Goal: Task Accomplishment & Management: Use online tool/utility

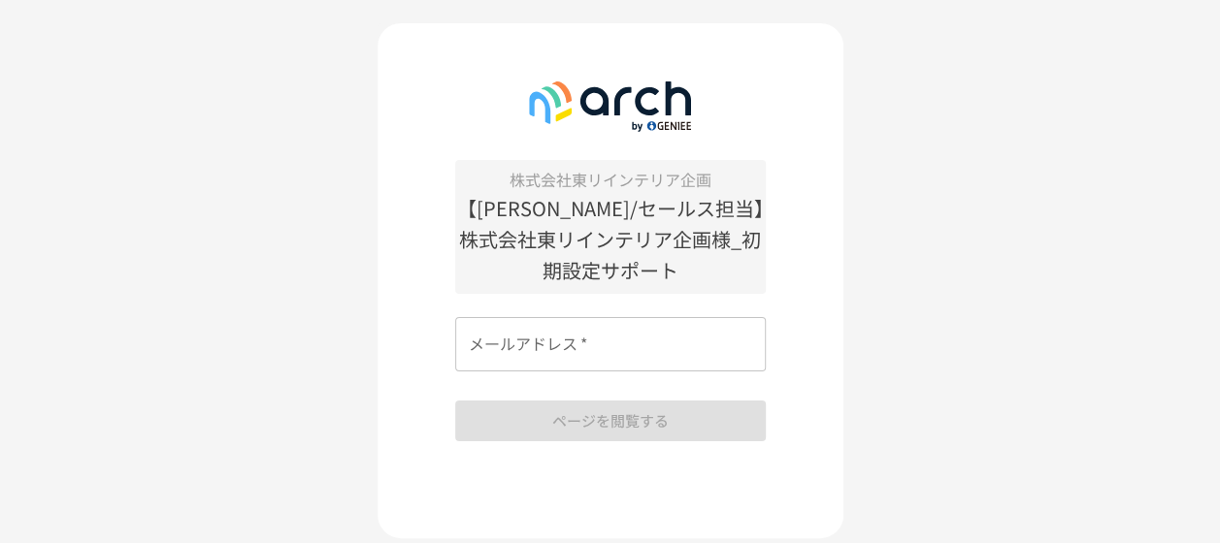
click at [597, 351] on input "メールアドレス   *" at bounding box center [610, 344] width 311 height 54
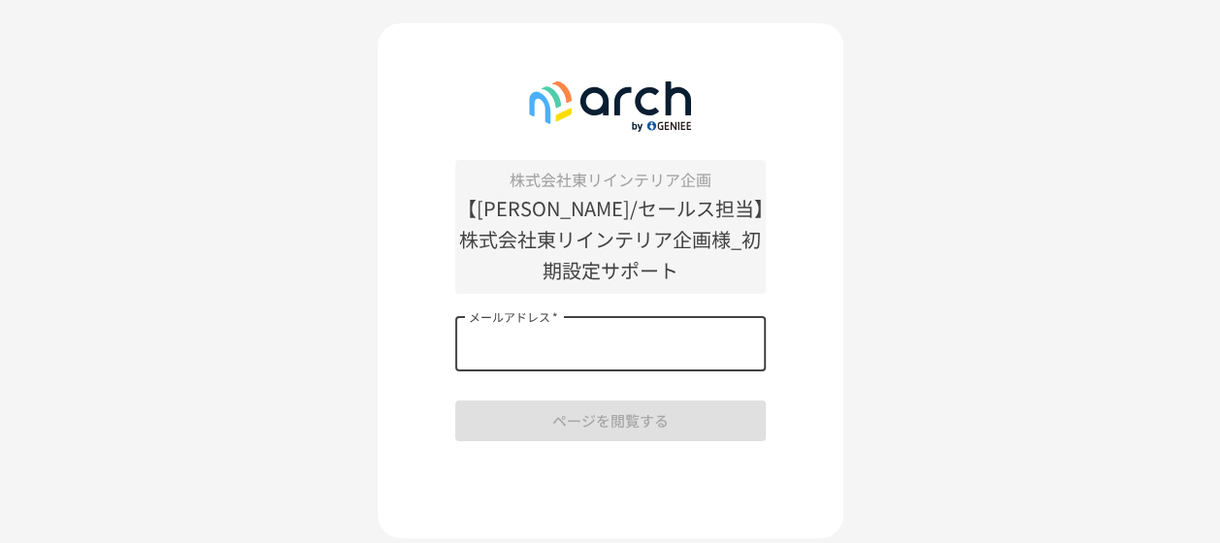
type input "**********"
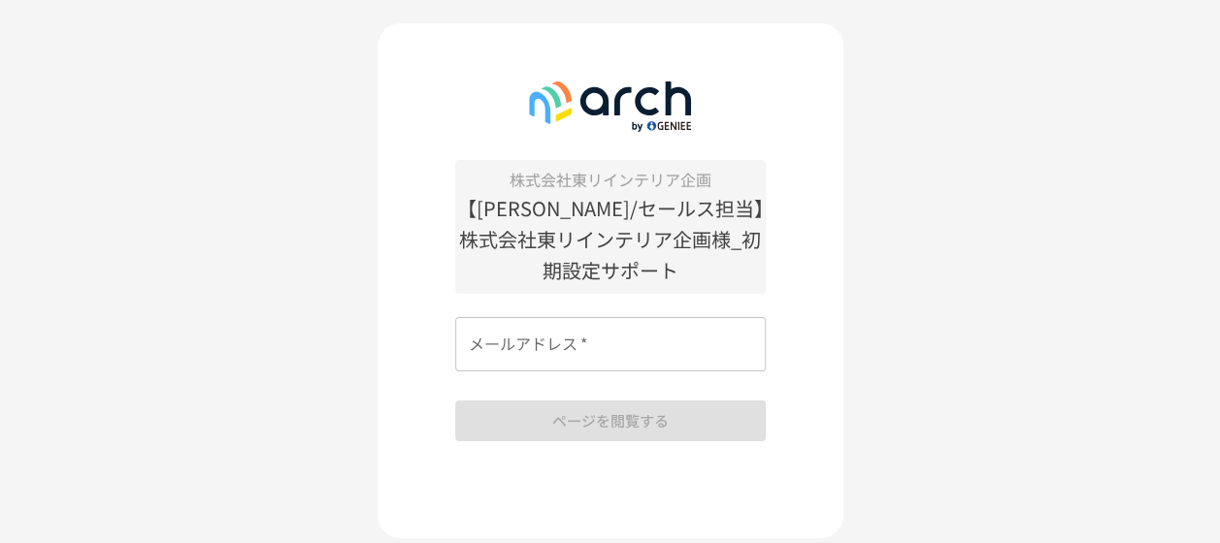
click at [599, 344] on input "メールアドレス   *" at bounding box center [610, 344] width 311 height 54
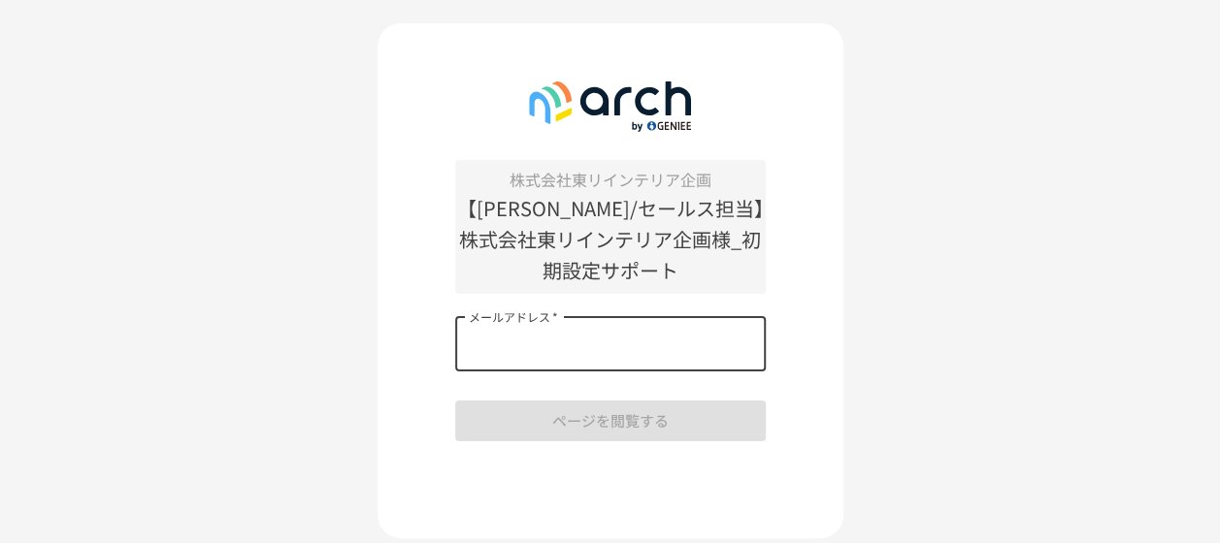
type input "**********"
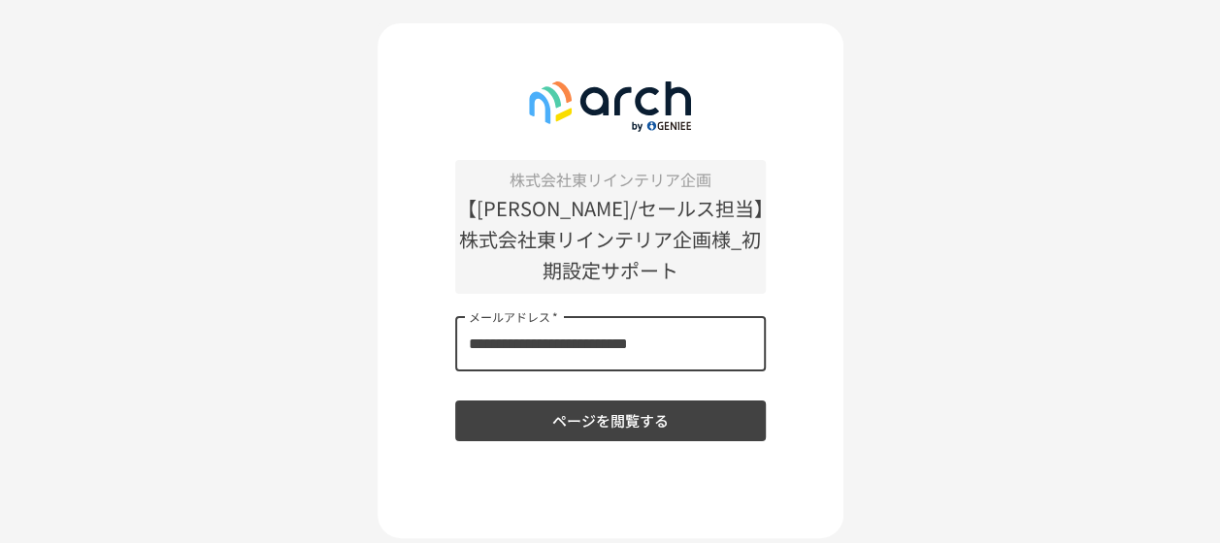
click at [600, 434] on button "ページを閲覧する" at bounding box center [610, 421] width 311 height 41
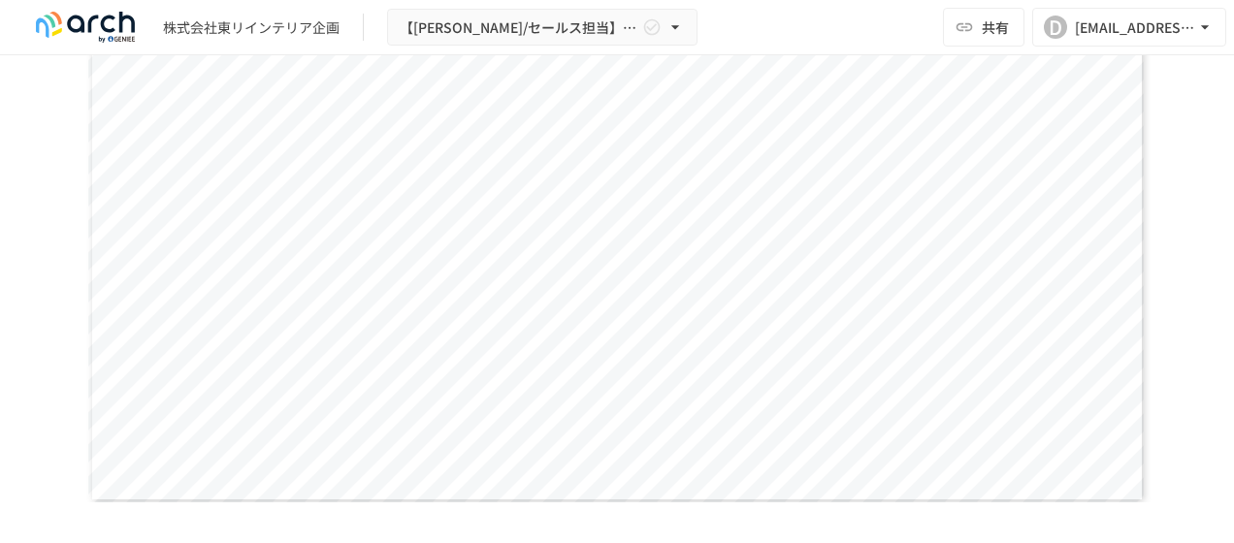
scroll to position [3590, 0]
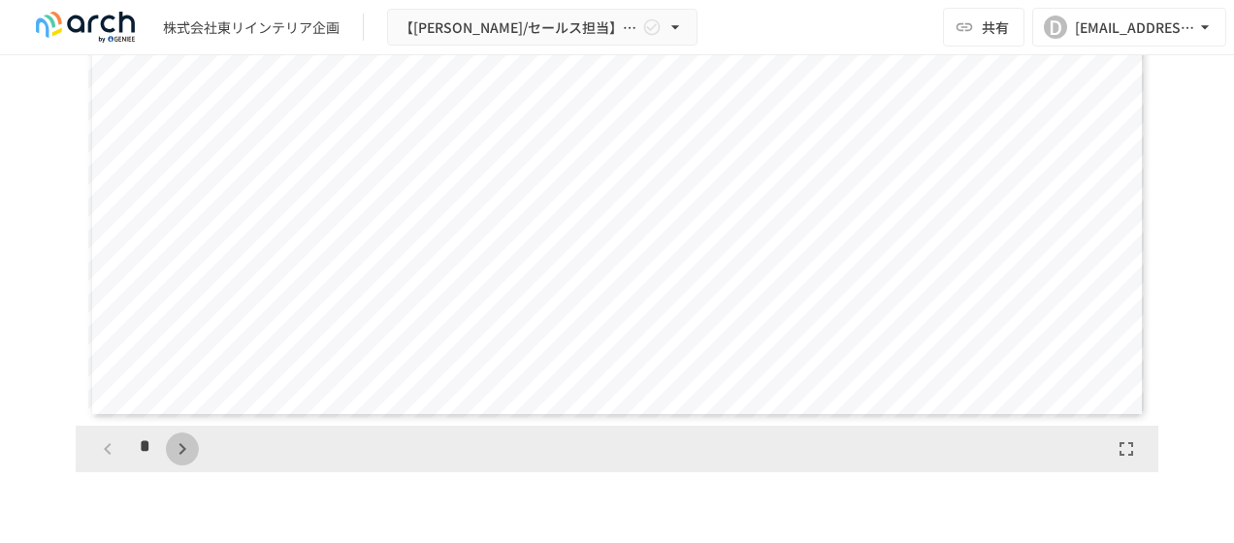
click at [175, 461] on icon "button" at bounding box center [182, 449] width 23 height 23
click at [176, 461] on icon "button" at bounding box center [182, 449] width 23 height 23
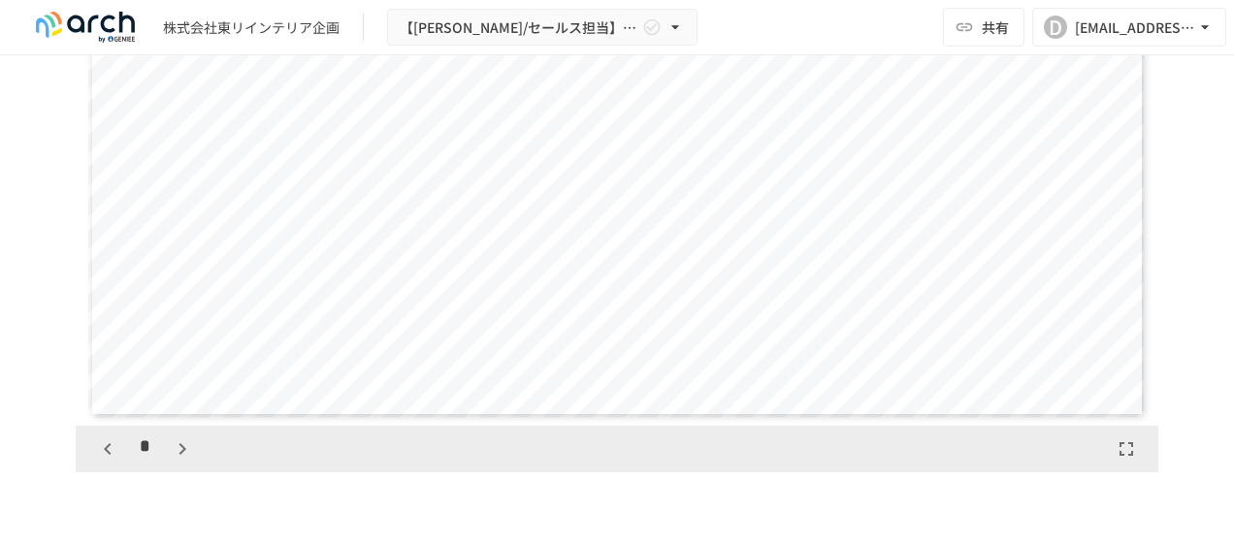
scroll to position [3736, 0]
click at [177, 461] on icon "button" at bounding box center [182, 449] width 23 height 23
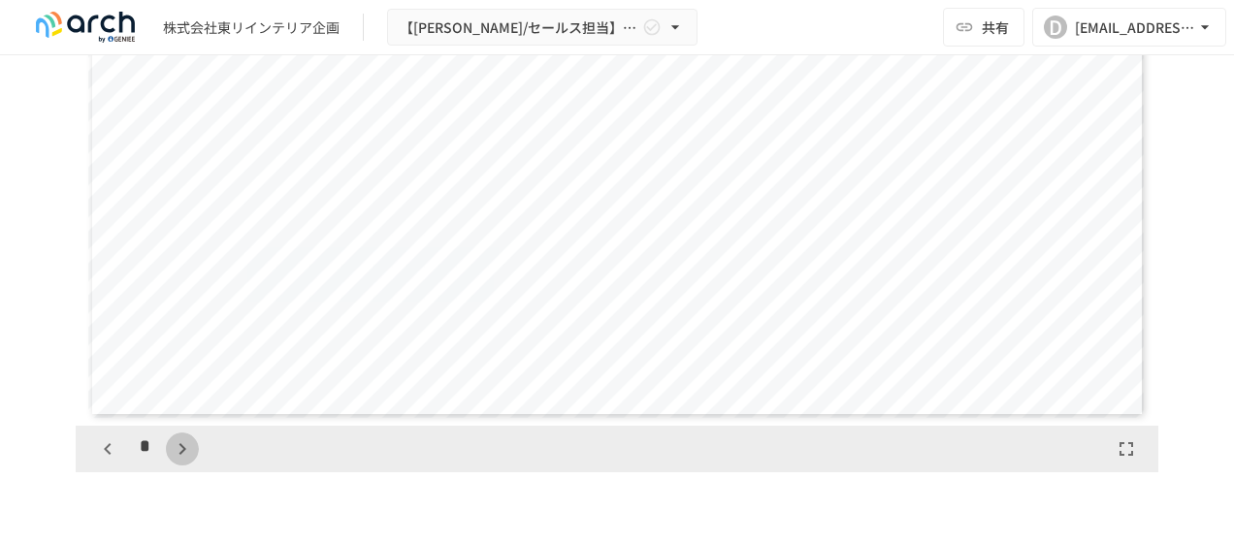
click at [177, 461] on icon "button" at bounding box center [182, 449] width 23 height 23
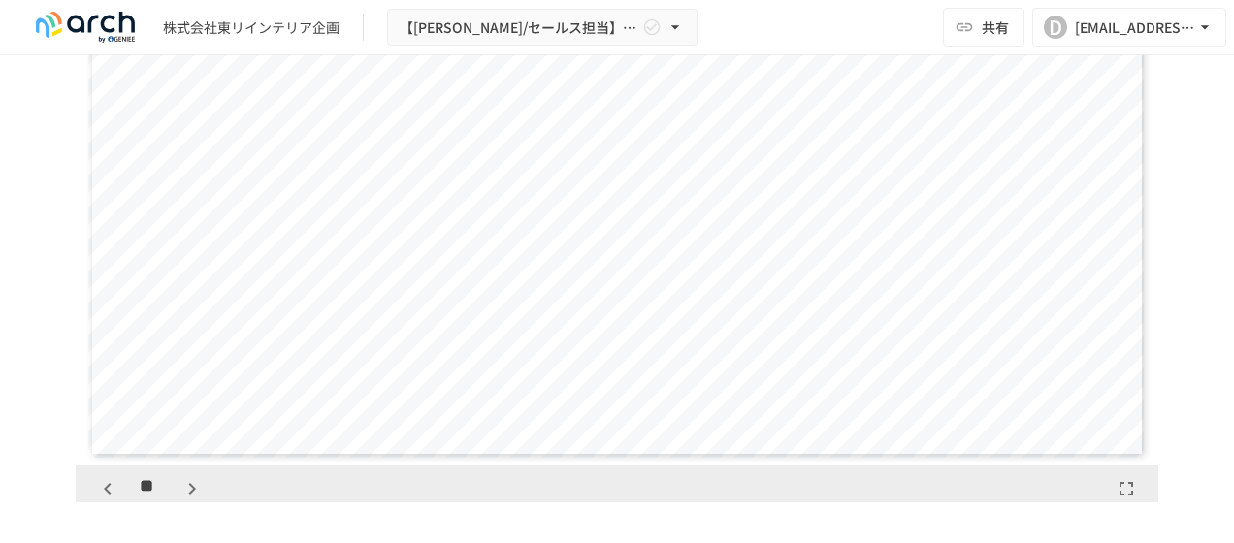
scroll to position [3590, 0]
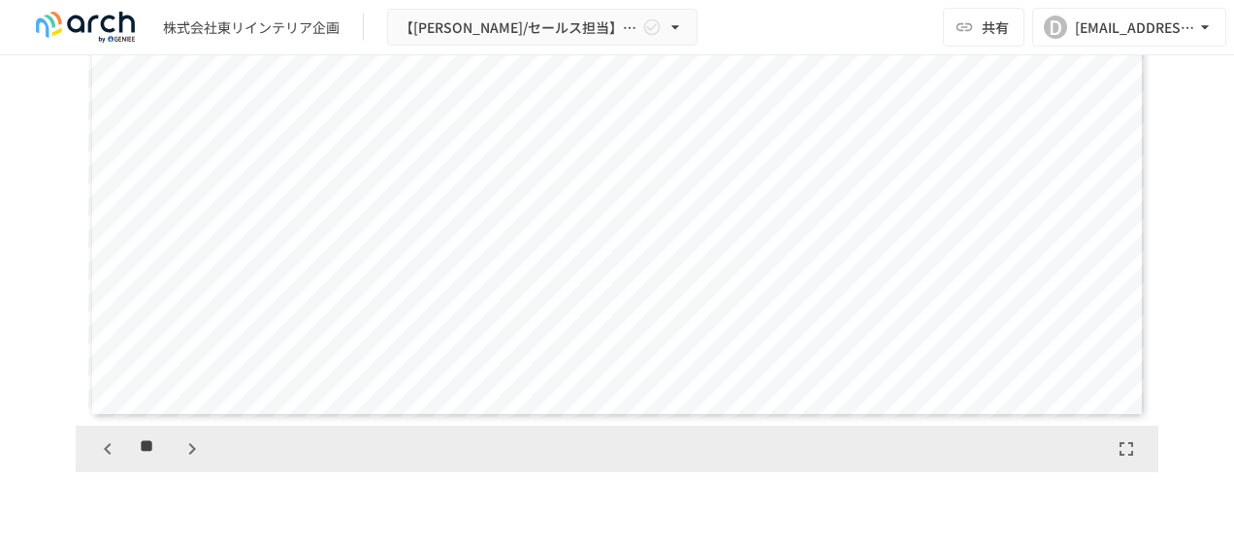
click at [189, 461] on icon "button" at bounding box center [191, 449] width 23 height 23
click at [187, 461] on icon "button" at bounding box center [191, 449] width 23 height 23
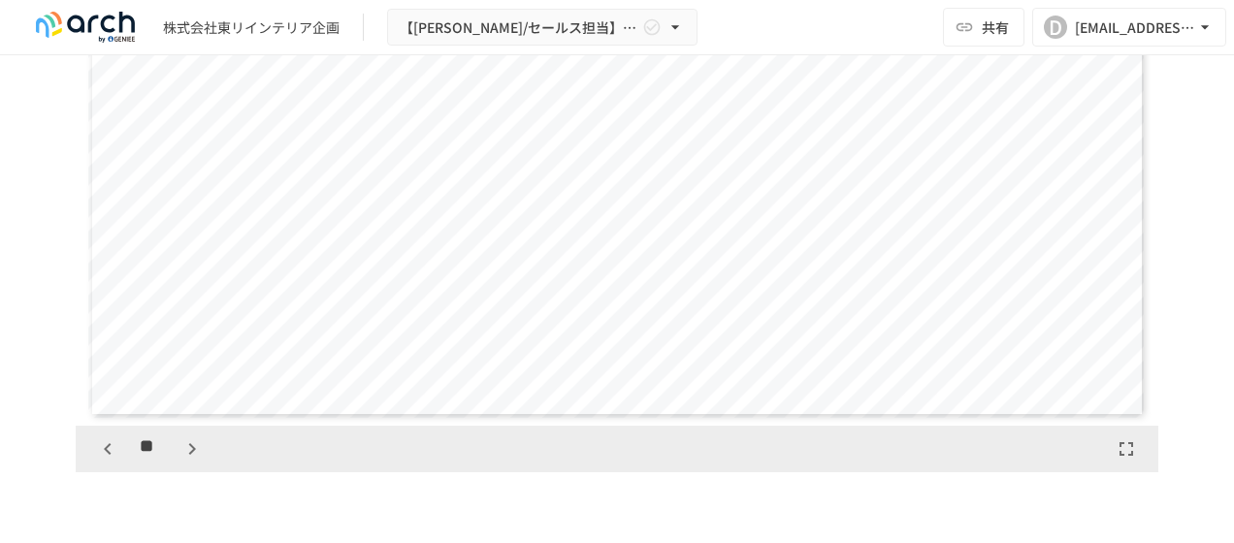
click at [187, 461] on icon "button" at bounding box center [191, 449] width 23 height 23
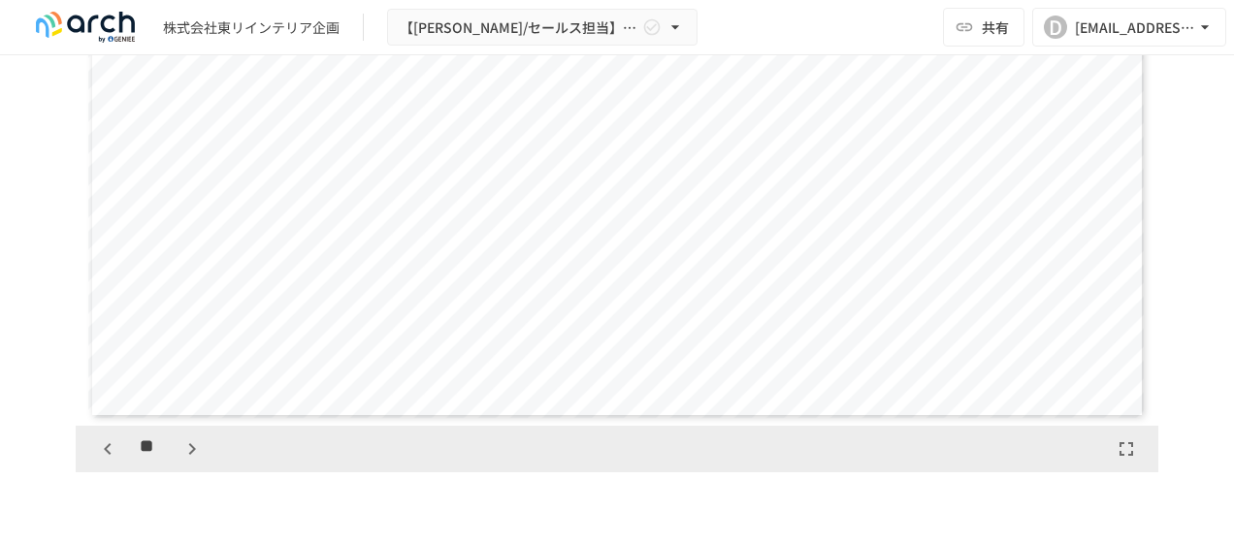
click at [187, 461] on icon "button" at bounding box center [191, 449] width 23 height 23
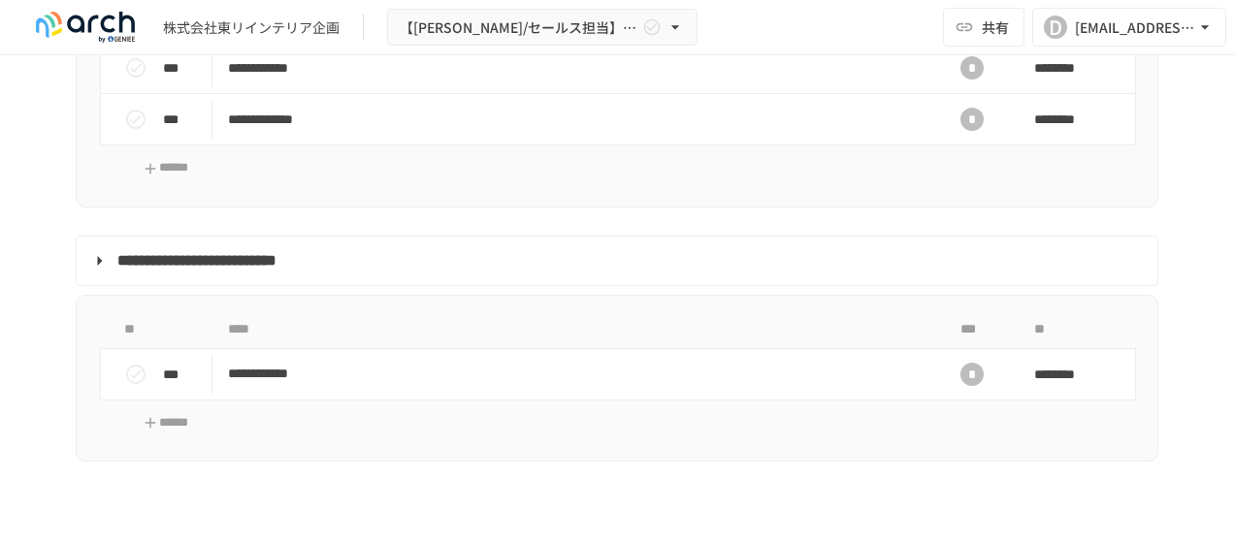
scroll to position [2329, 0]
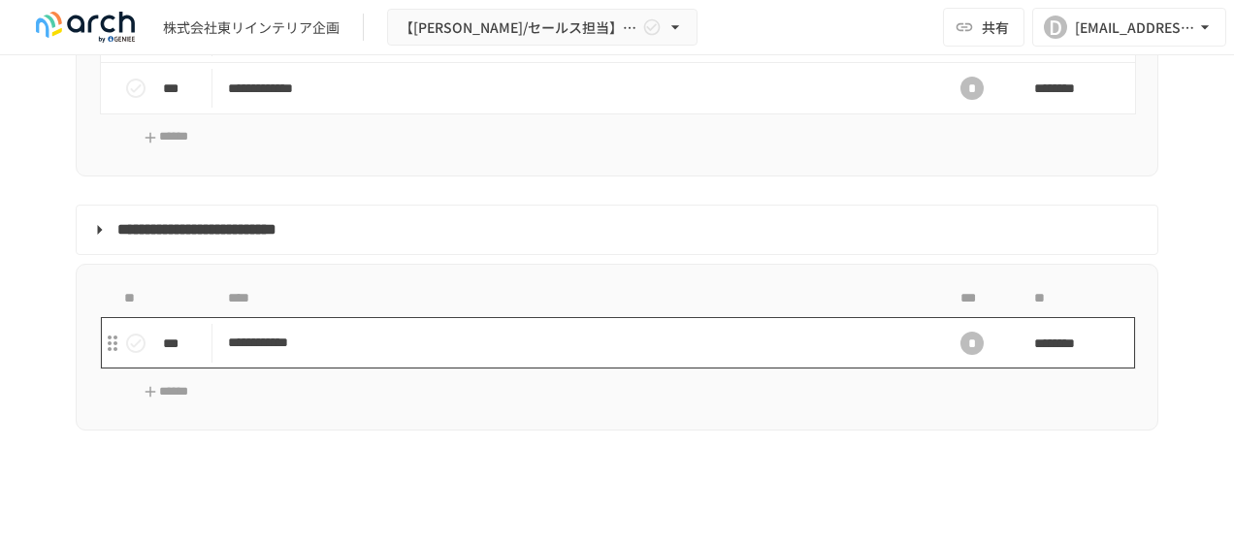
click at [371, 355] on p "**********" at bounding box center [577, 343] width 698 height 24
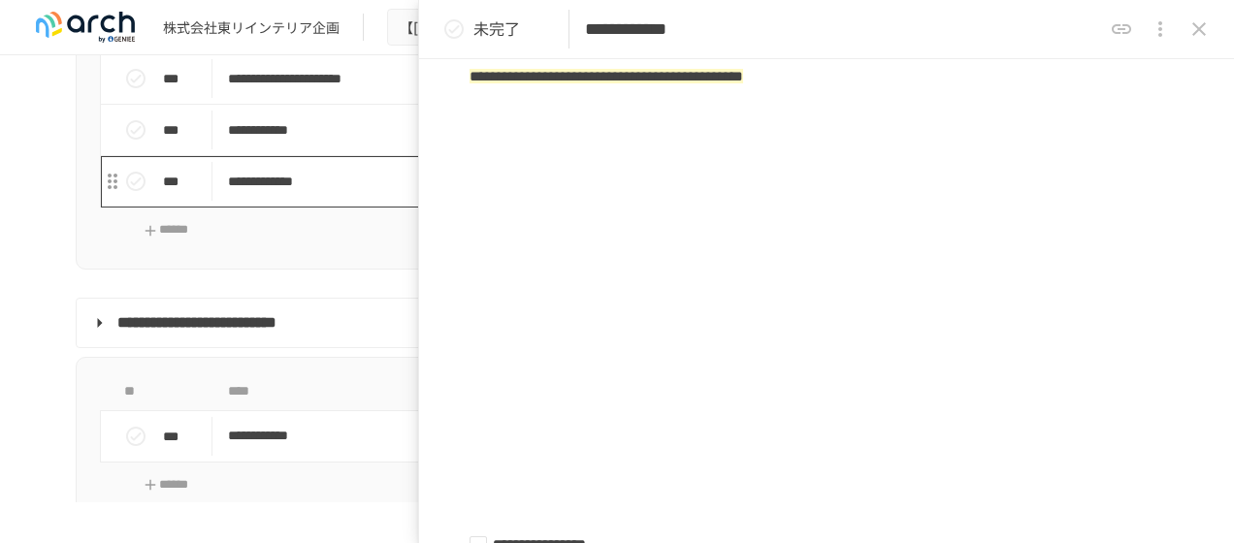
scroll to position [2038, 0]
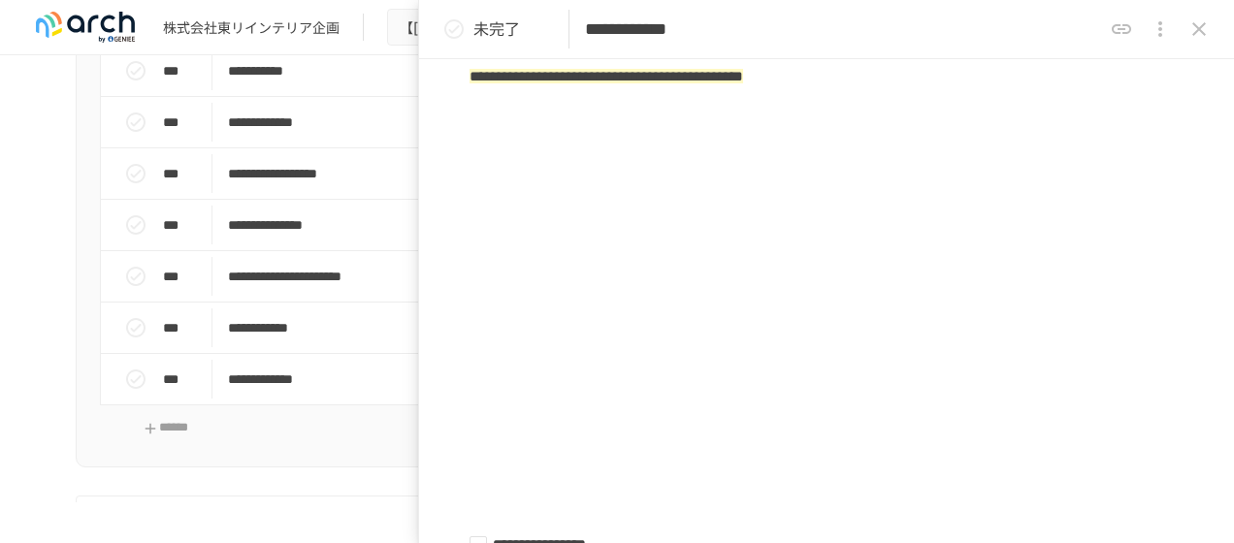
click at [1207, 25] on icon "close drawer" at bounding box center [1199, 28] width 23 height 23
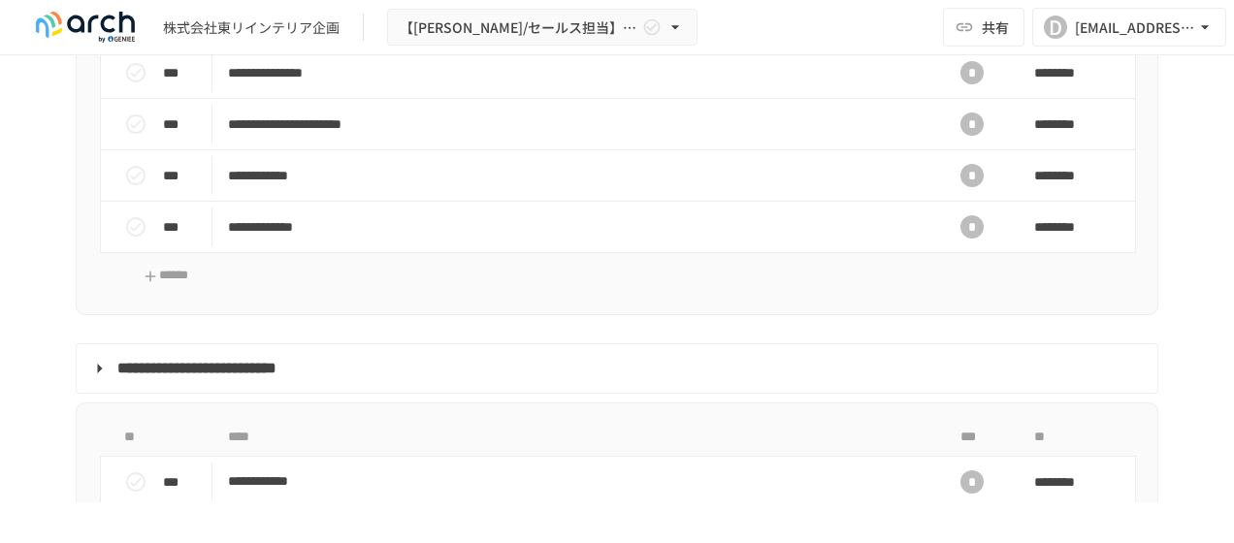
scroll to position [2232, 0]
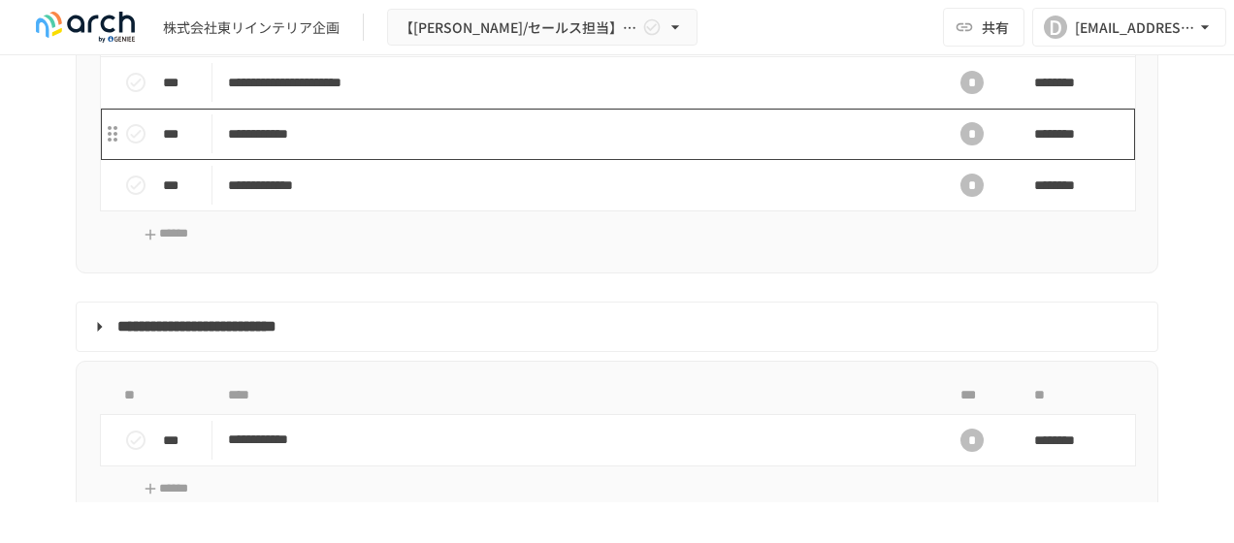
click at [376, 147] on p "**********" at bounding box center [577, 134] width 698 height 24
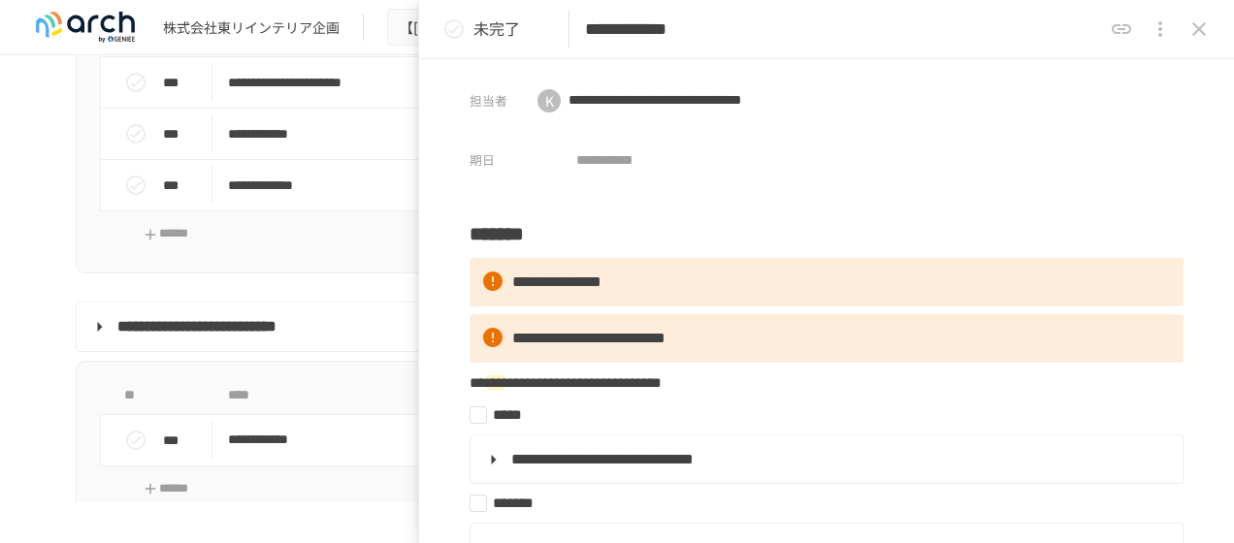
click at [1207, 22] on icon "close drawer" at bounding box center [1199, 28] width 23 height 23
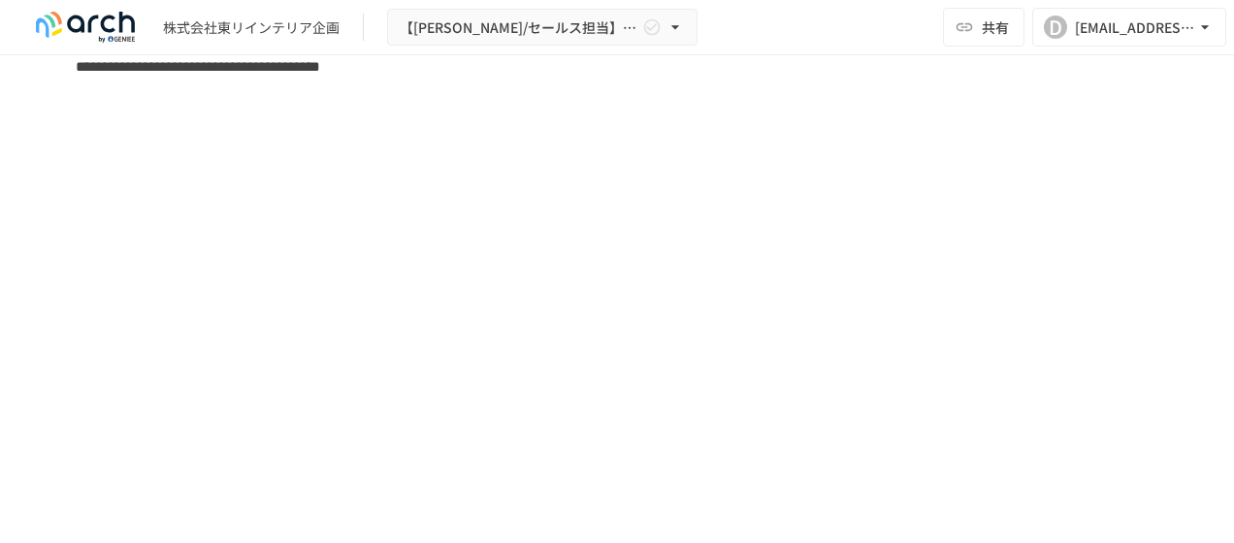
scroll to position [8000, 0]
